Goal: Information Seeking & Learning: Find specific fact

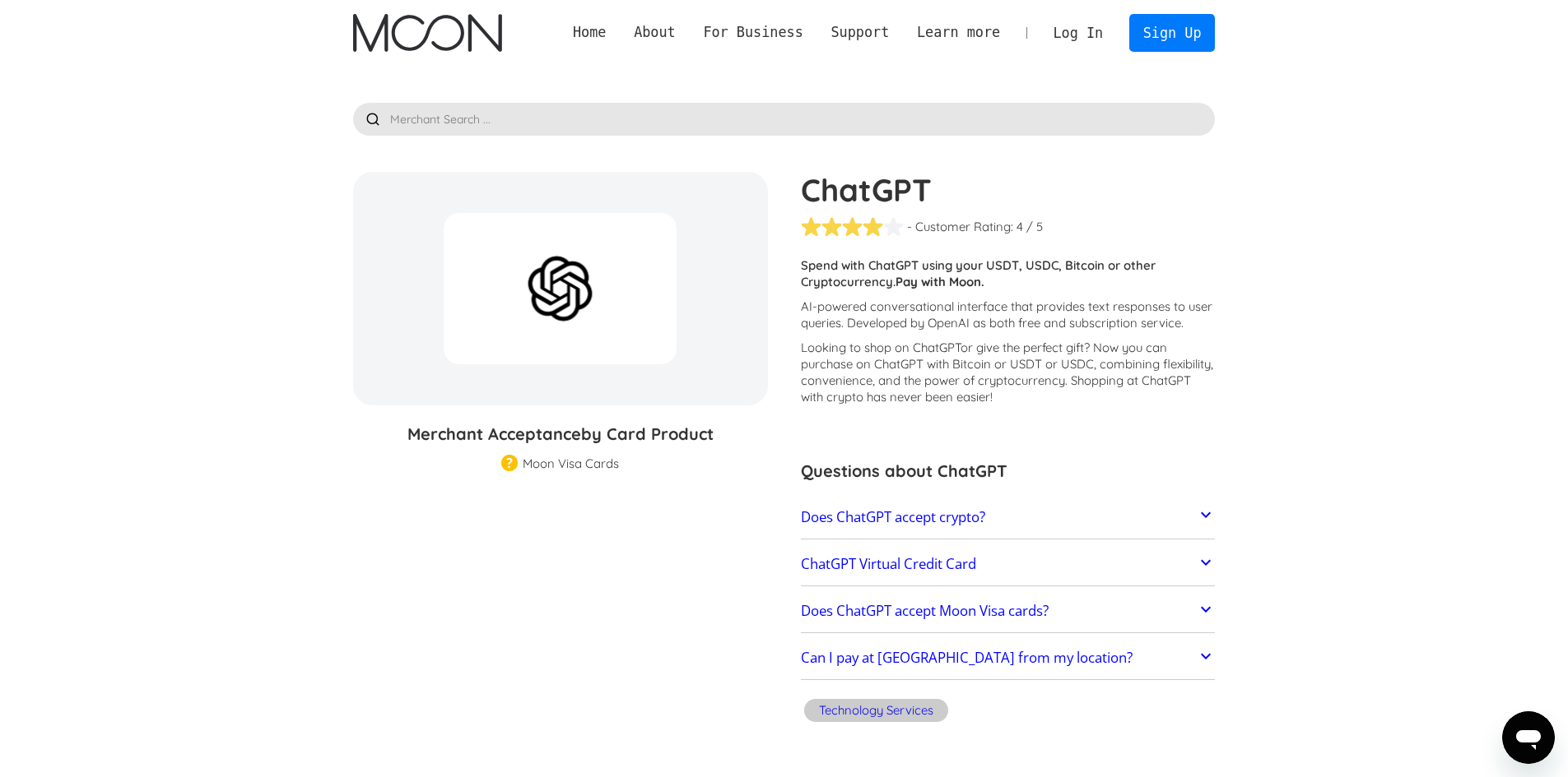
drag, startPoint x: 389, startPoint y: 374, endPoint x: 412, endPoint y: 528, distance: 155.7
click at [406, 530] on section "ChatGPT % GIFT CARD DISCOUNT Merchant Acceptance by Card Product Merchant Gift …" at bounding box center [784, 450] width 863 height 557
click at [473, 439] on h3 "Merchant Acceptance by Card Product" at bounding box center [560, 434] width 415 height 24
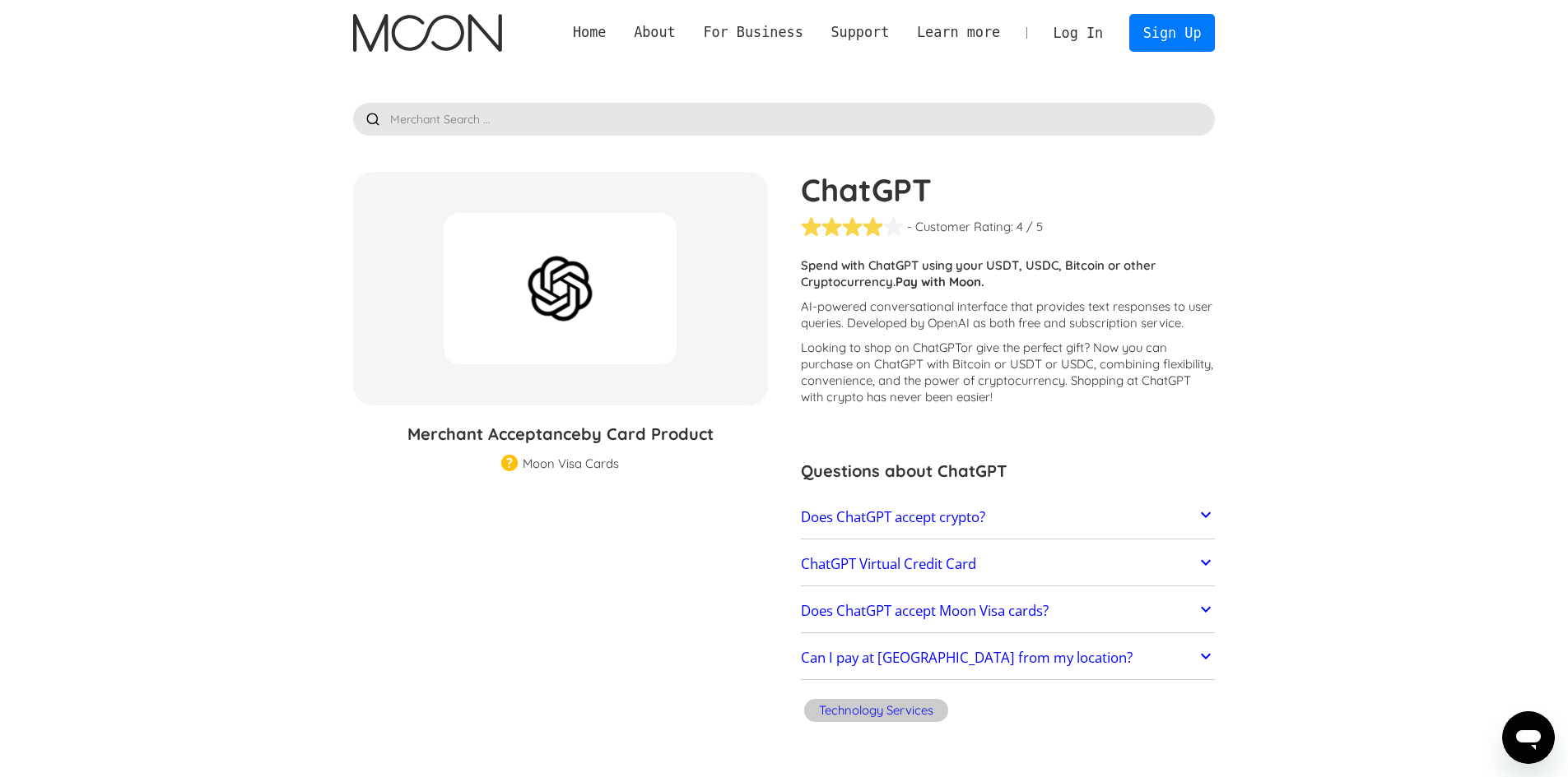
click at [472, 639] on section "ChatGPT % GIFT CARD DISCOUNT Merchant Acceptance by Card Product Merchant Gift …" at bounding box center [784, 450] width 863 height 557
click at [912, 514] on h2 "Does ChatGPT accept crypto?" at bounding box center [893, 517] width 185 height 17
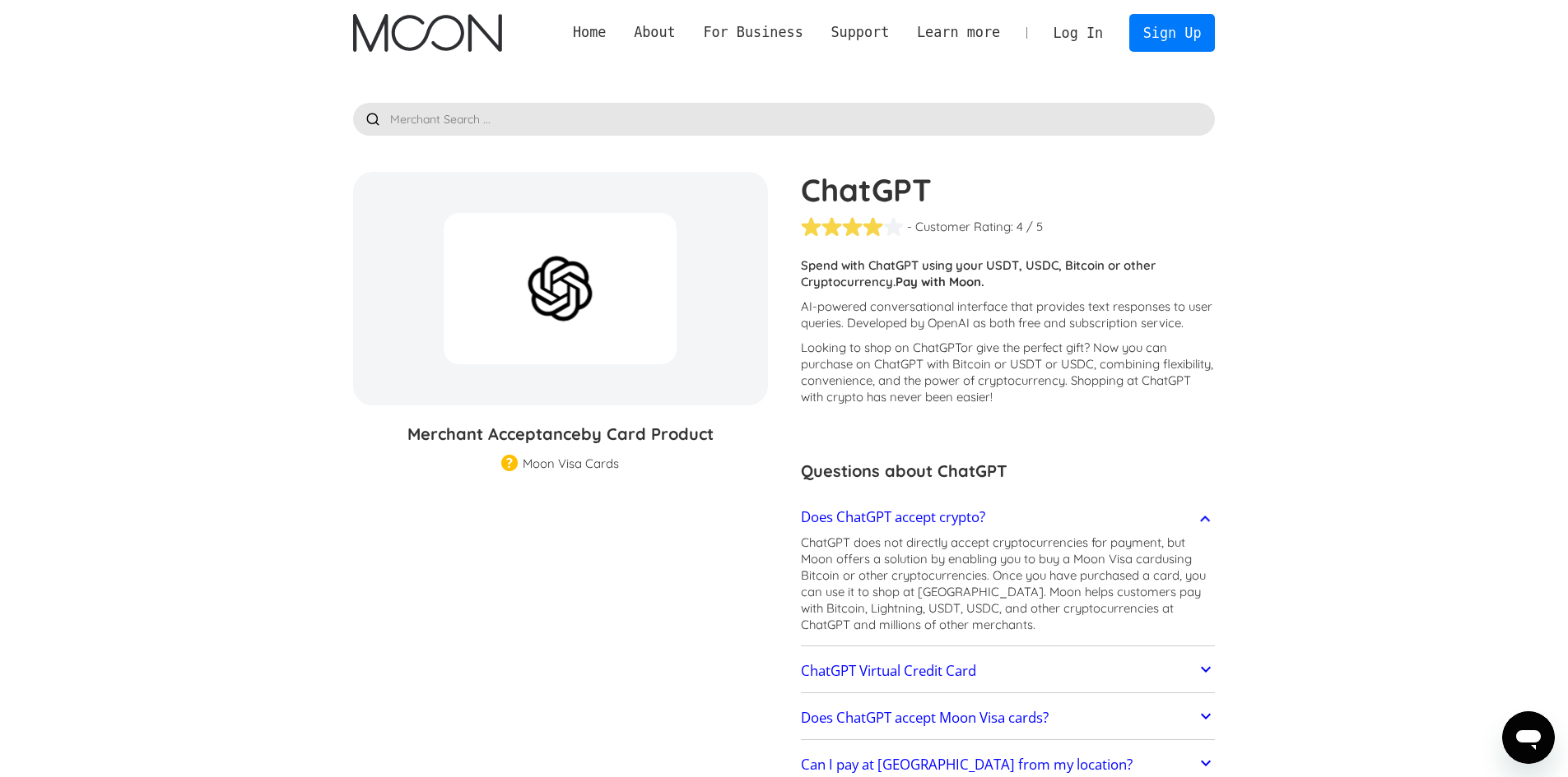
click at [971, 543] on p "ChatGPT does not directly accept cryptocurrencies for payment, but Moon offers …" at bounding box center [1008, 583] width 415 height 98
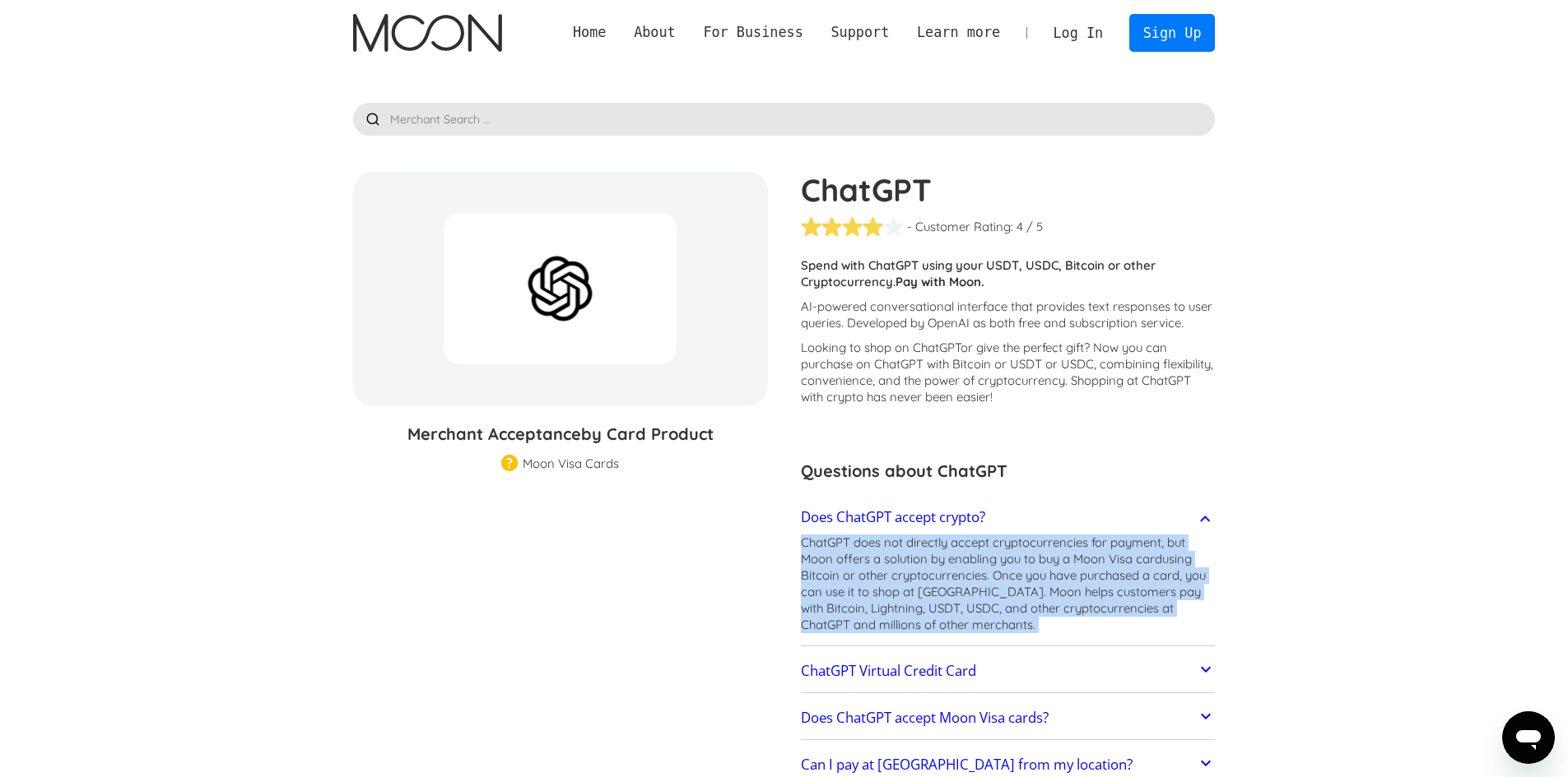
click at [971, 543] on p "ChatGPT does not directly accept cryptocurrencies for payment, but Moon offers …" at bounding box center [1008, 583] width 415 height 98
click at [924, 549] on p "ChatGPT does not directly accept cryptocurrencies for payment, but Moon offers …" at bounding box center [1008, 583] width 415 height 98
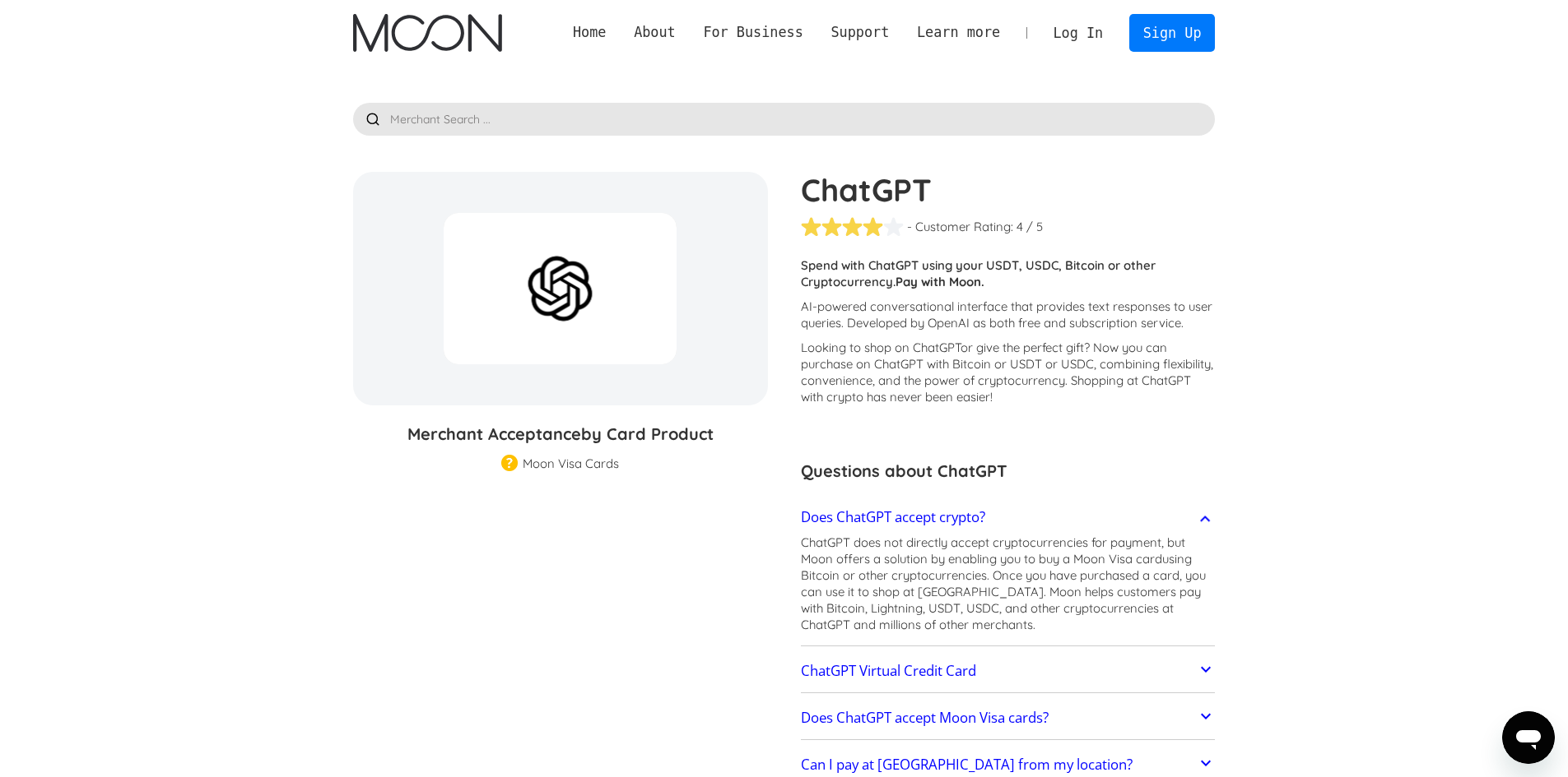
click at [927, 550] on p "ChatGPT does not directly accept cryptocurrencies for payment, but Moon offers …" at bounding box center [1008, 583] width 415 height 98
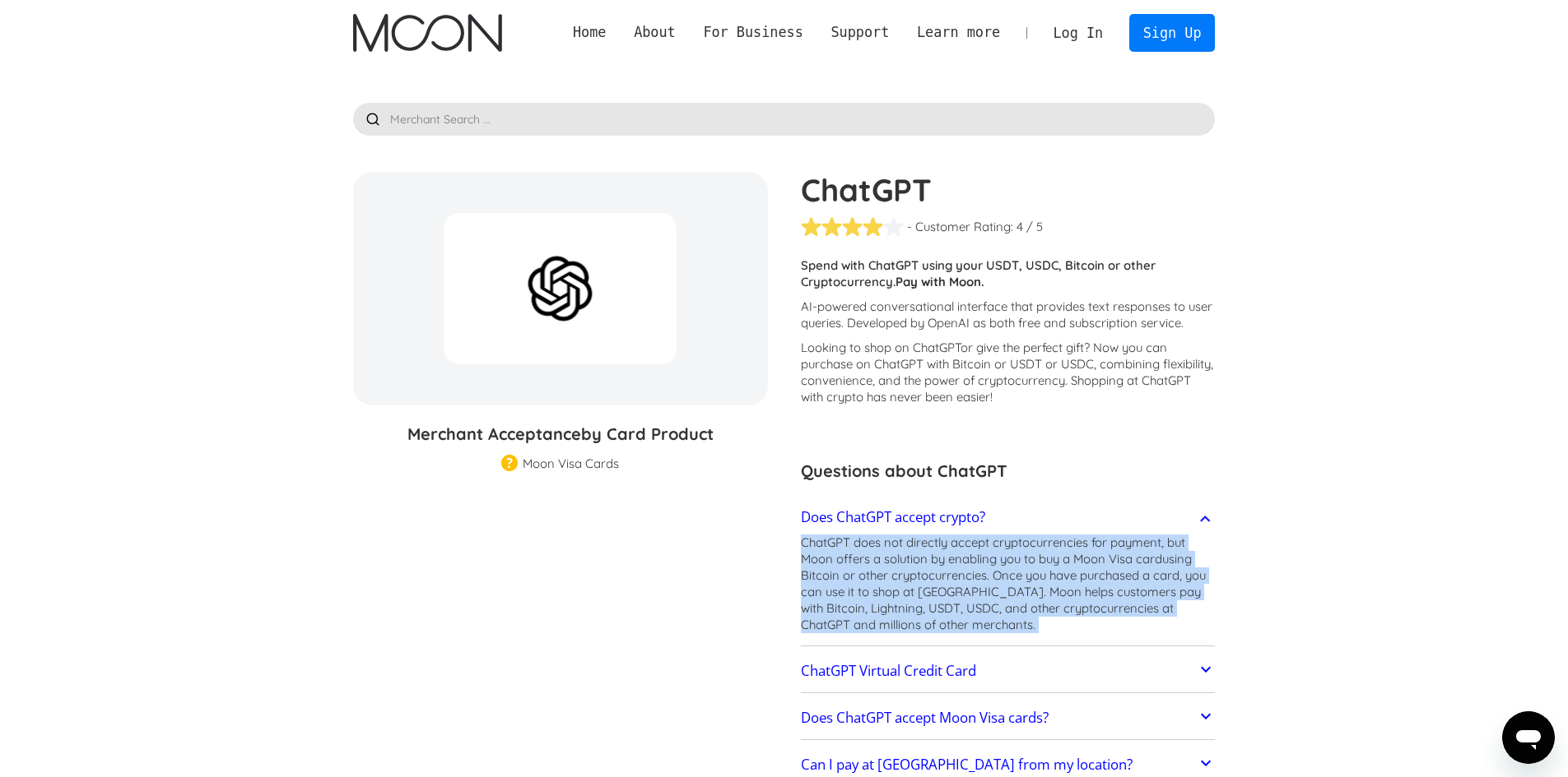
click at [927, 550] on p "ChatGPT does not directly accept cryptocurrencies for payment, but Moon offers …" at bounding box center [1008, 583] width 415 height 98
click at [964, 567] on p "ChatGPT does not directly accept cryptocurrencies for payment, but Moon offers …" at bounding box center [1008, 583] width 415 height 98
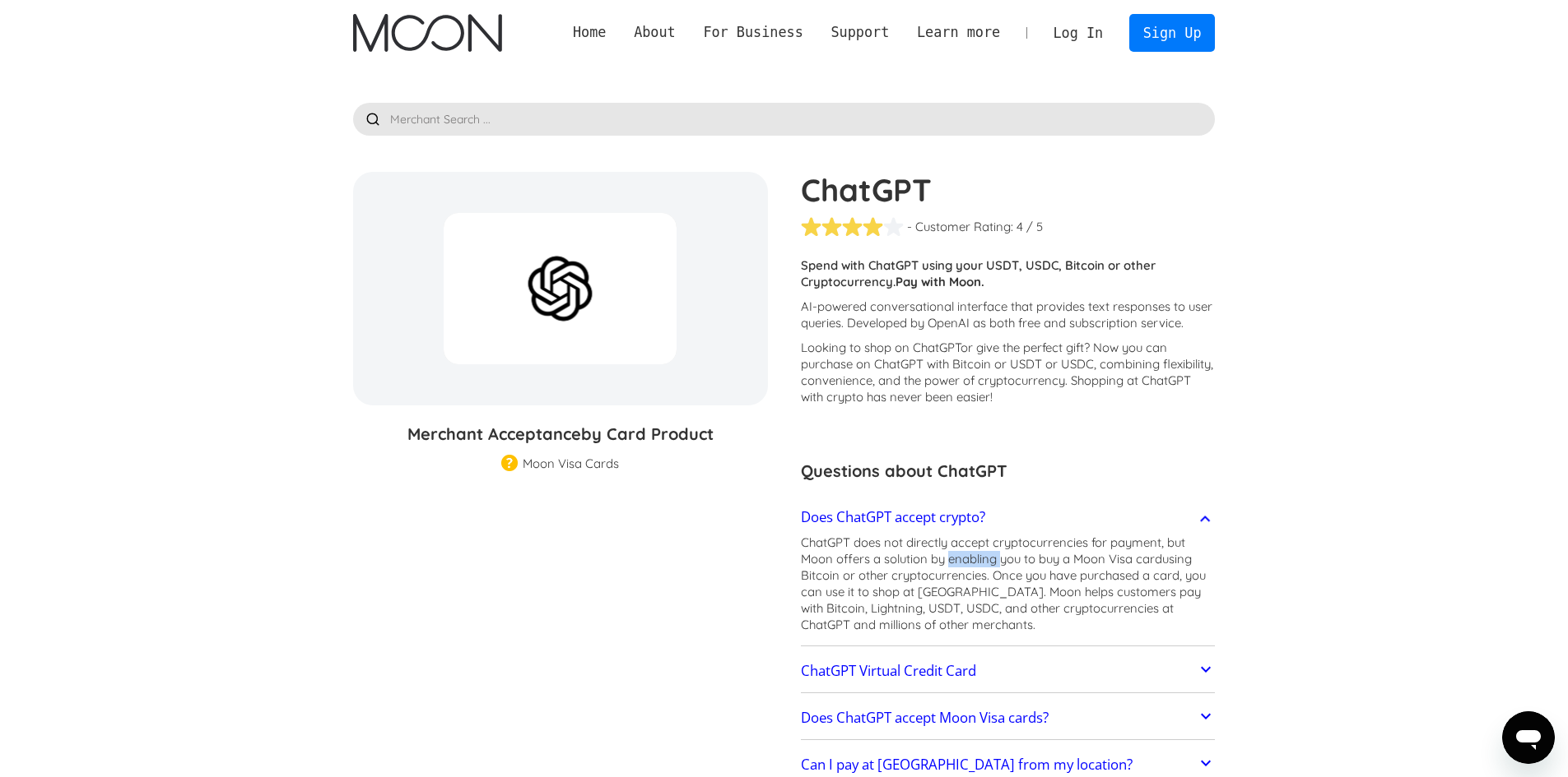
click at [964, 567] on p "ChatGPT does not directly accept cryptocurrencies for payment, but Moon offers …" at bounding box center [1008, 583] width 415 height 98
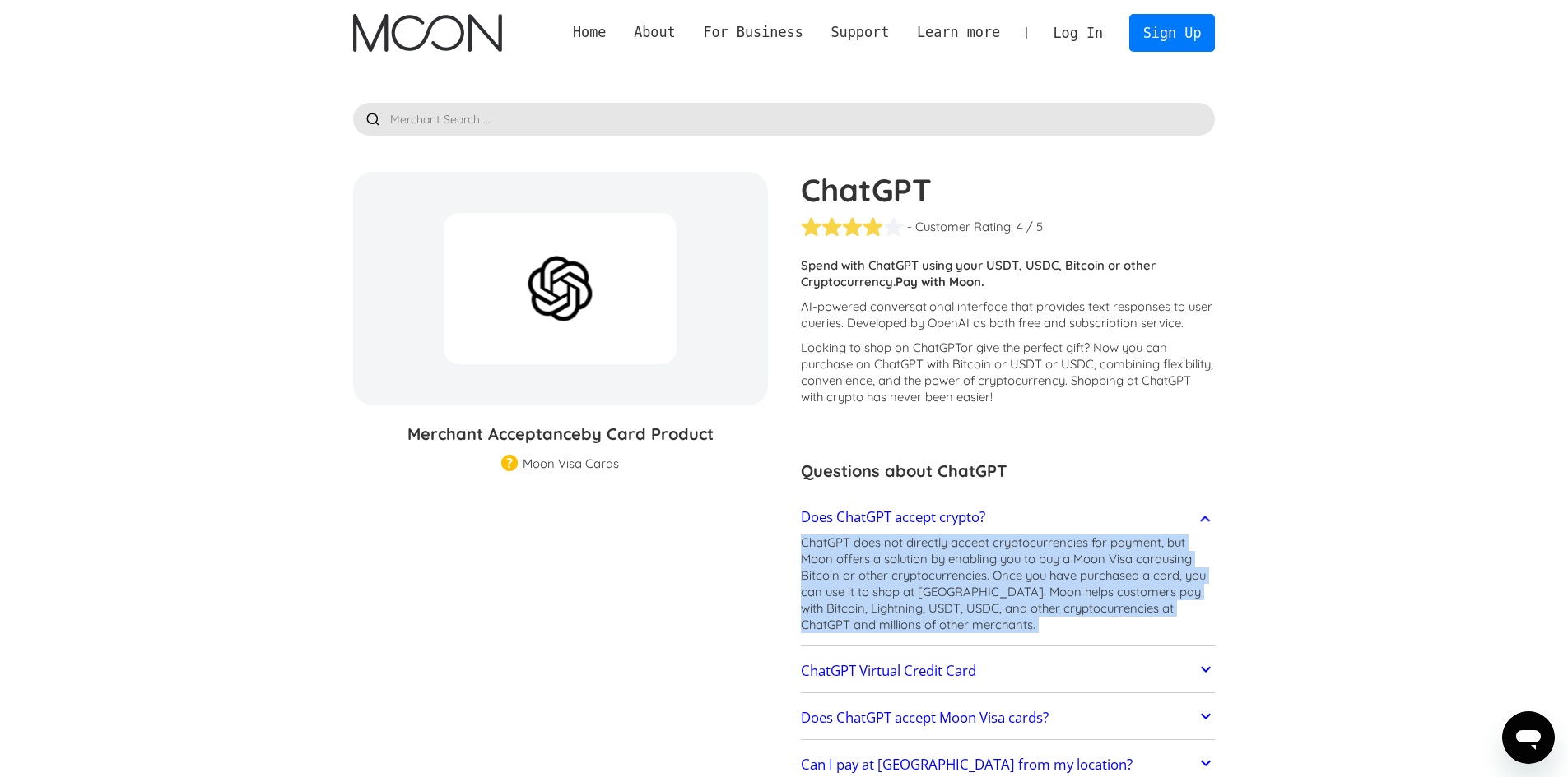
click at [965, 567] on p "ChatGPT does not directly accept cryptocurrencies for payment, but Moon offers …" at bounding box center [1008, 583] width 415 height 98
click at [1037, 563] on p "ChatGPT does not directly accept cryptocurrencies for payment, but Moon offers …" at bounding box center [1008, 583] width 415 height 98
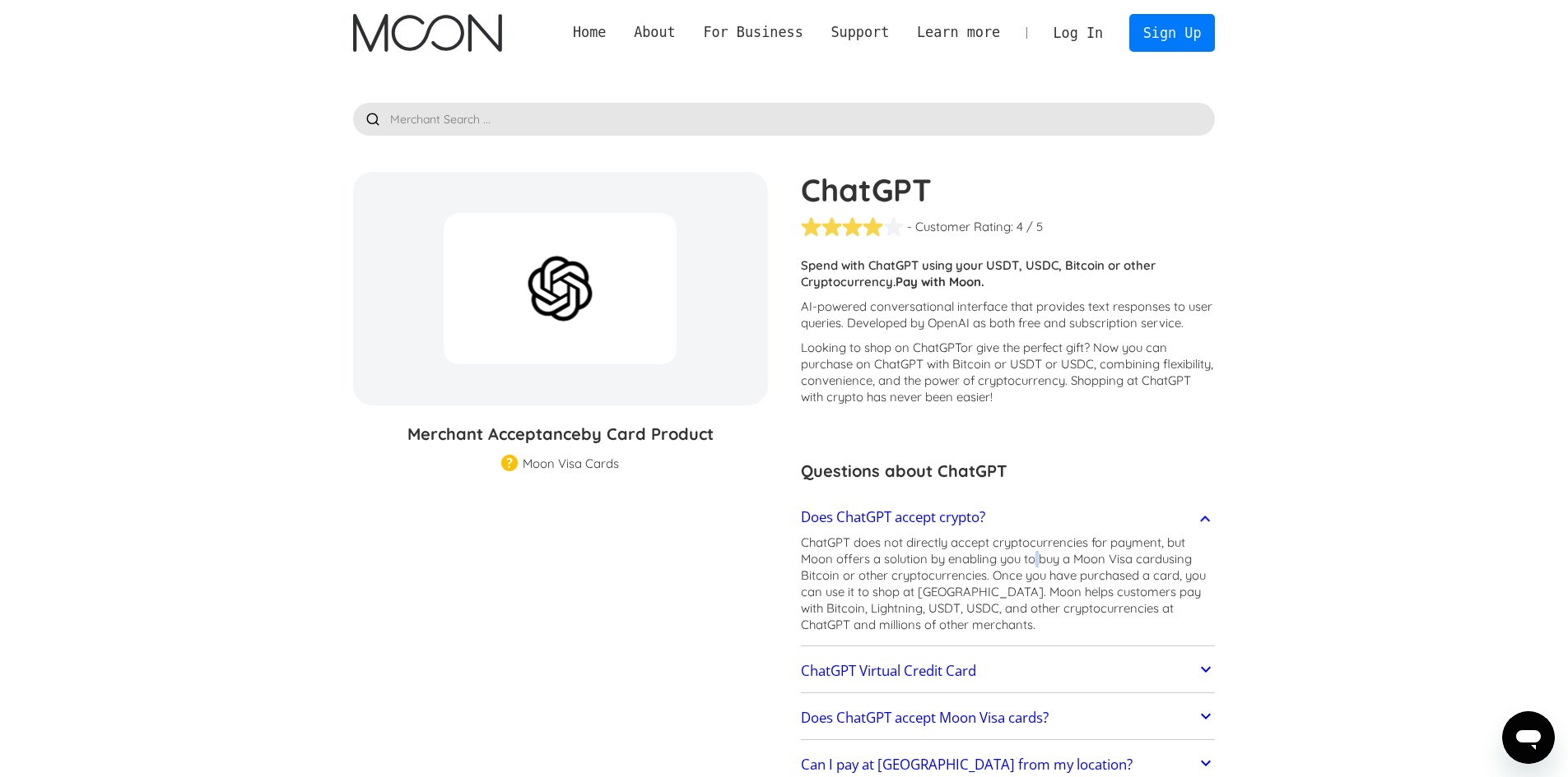
click at [1037, 563] on p "ChatGPT does not directly accept cryptocurrencies for payment, but Moon offers …" at bounding box center [1008, 583] width 415 height 98
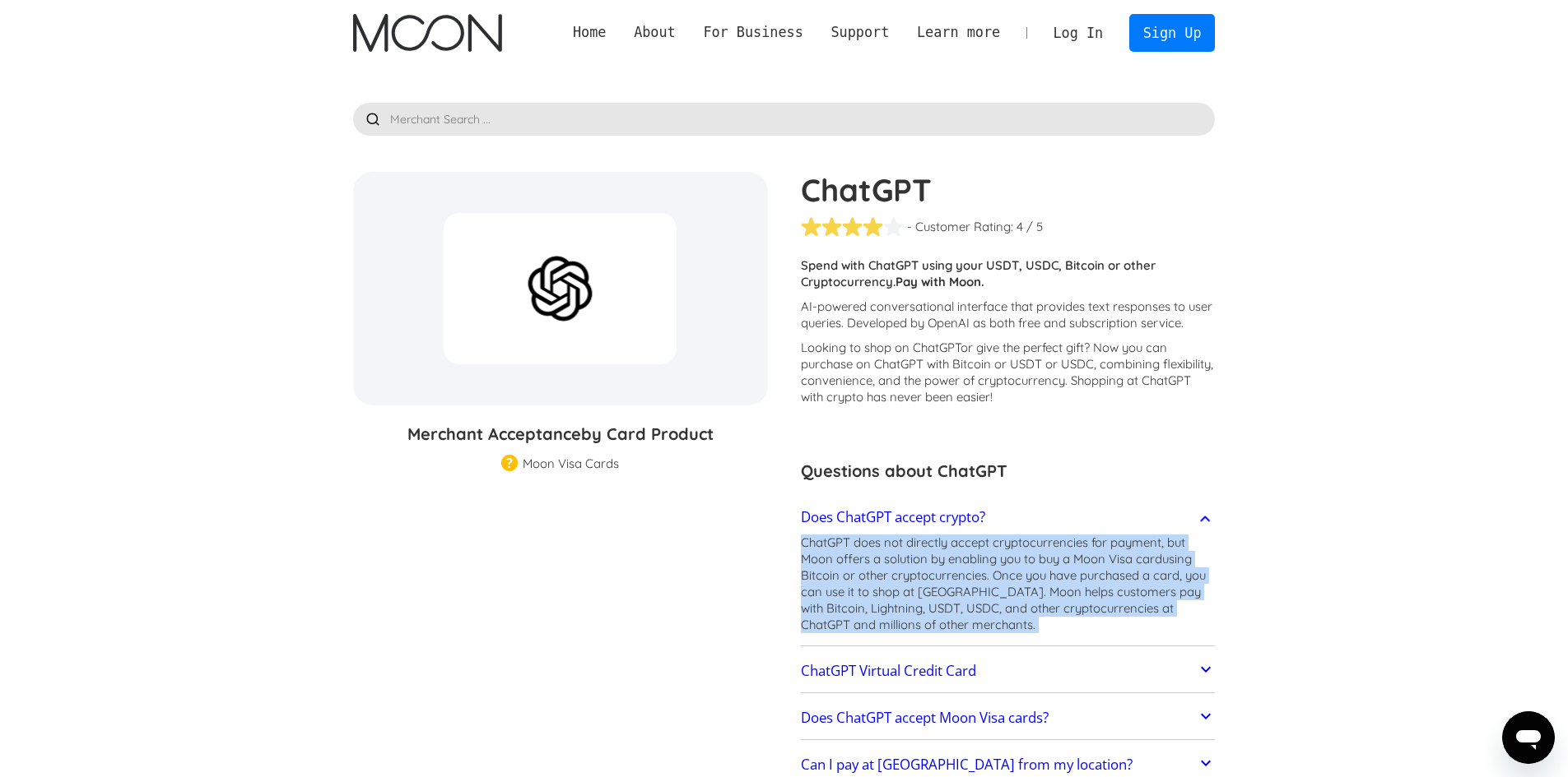
click at [1038, 563] on p "ChatGPT does not directly accept cryptocurrencies for payment, but Moon offers …" at bounding box center [1008, 583] width 415 height 98
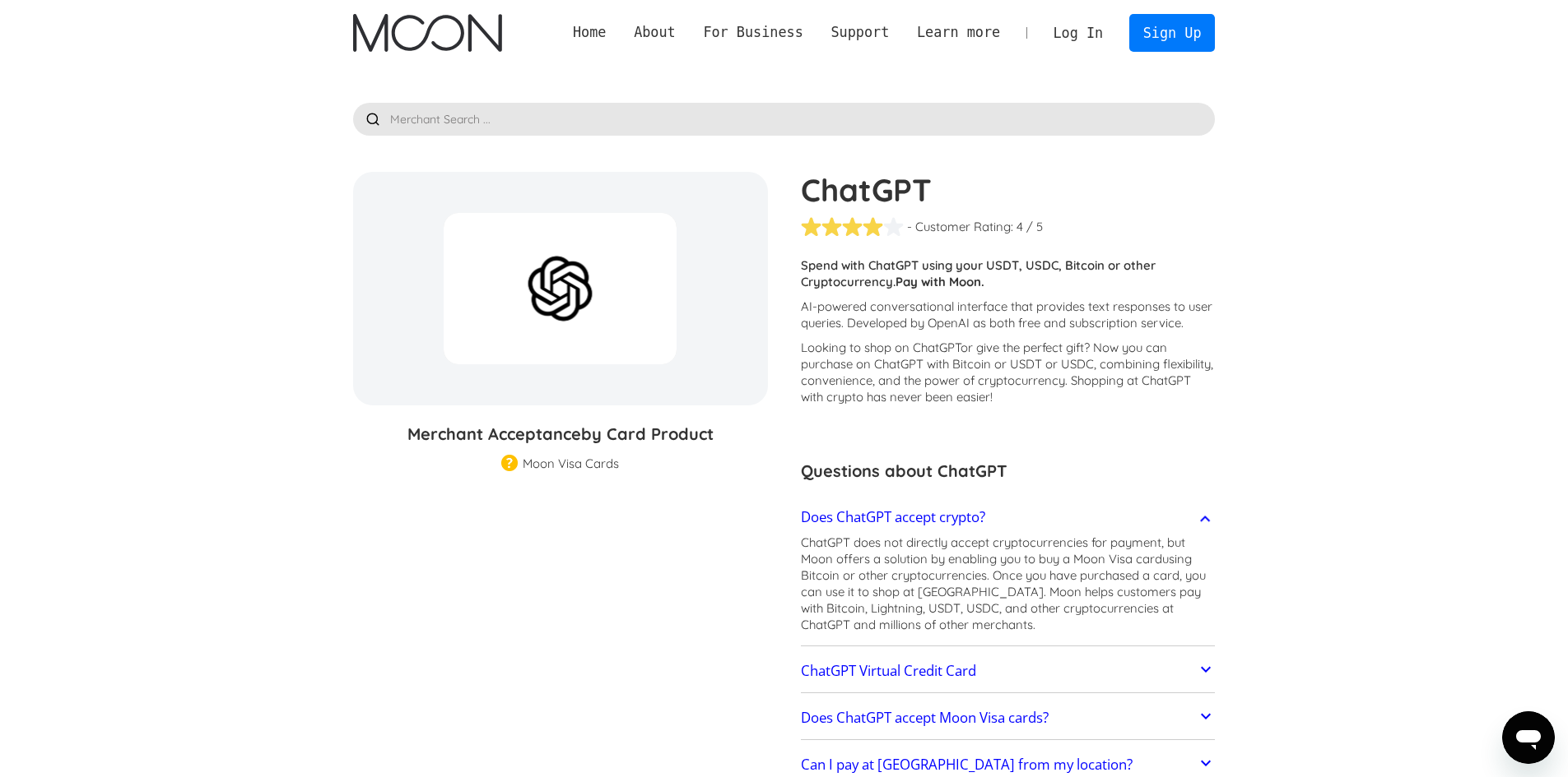
click at [531, 475] on section "ChatGPT % GIFT CARD DISCOUNT Merchant Acceptance by Card Product Merchant Gift …" at bounding box center [784, 503] width 863 height 664
click at [581, 462] on div "Moon Visa Cards" at bounding box center [570, 464] width 97 height 17
click at [581, 461] on div "Moon Visa Cards" at bounding box center [570, 464] width 97 height 17
drag, startPoint x: 581, startPoint y: 461, endPoint x: 504, endPoint y: 460, distance: 77.0
click at [576, 460] on div "Moon Visa Cards" at bounding box center [570, 464] width 97 height 17
